Goal: Check status: Check status

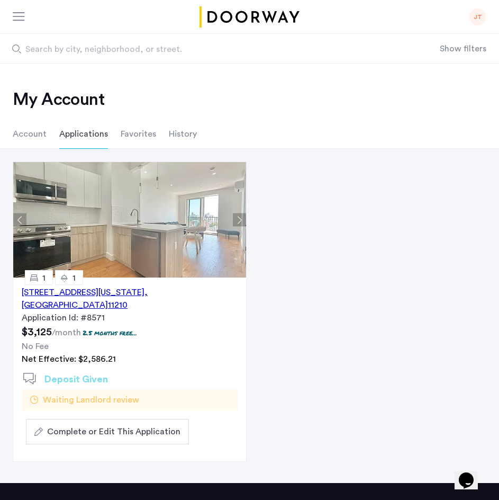
click at [173, 134] on li "History" at bounding box center [183, 134] width 28 height 30
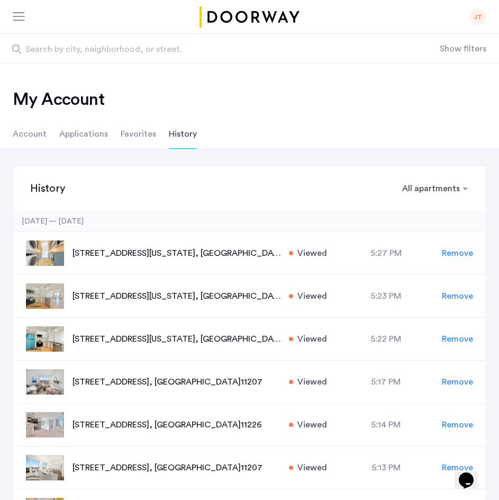
click at [71, 134] on li "Applications" at bounding box center [83, 134] width 49 height 30
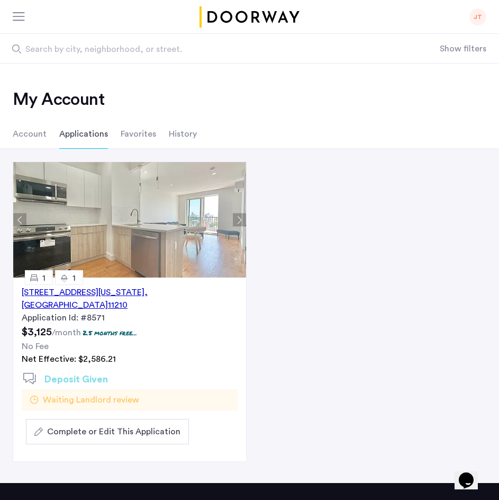
click at [155, 214] on img at bounding box center [131, 219] width 237 height 115
click at [197, 291] on div "1644 New York Avenue, Unit 4F, Brooklyn , NY 11210" at bounding box center [130, 298] width 216 height 25
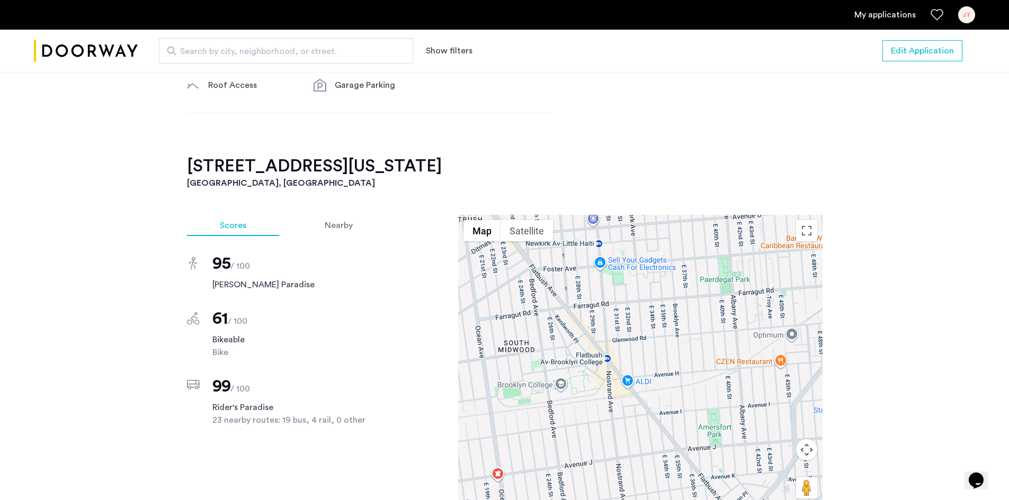
scroll to position [1000, 0]
